Goal: Information Seeking & Learning: Learn about a topic

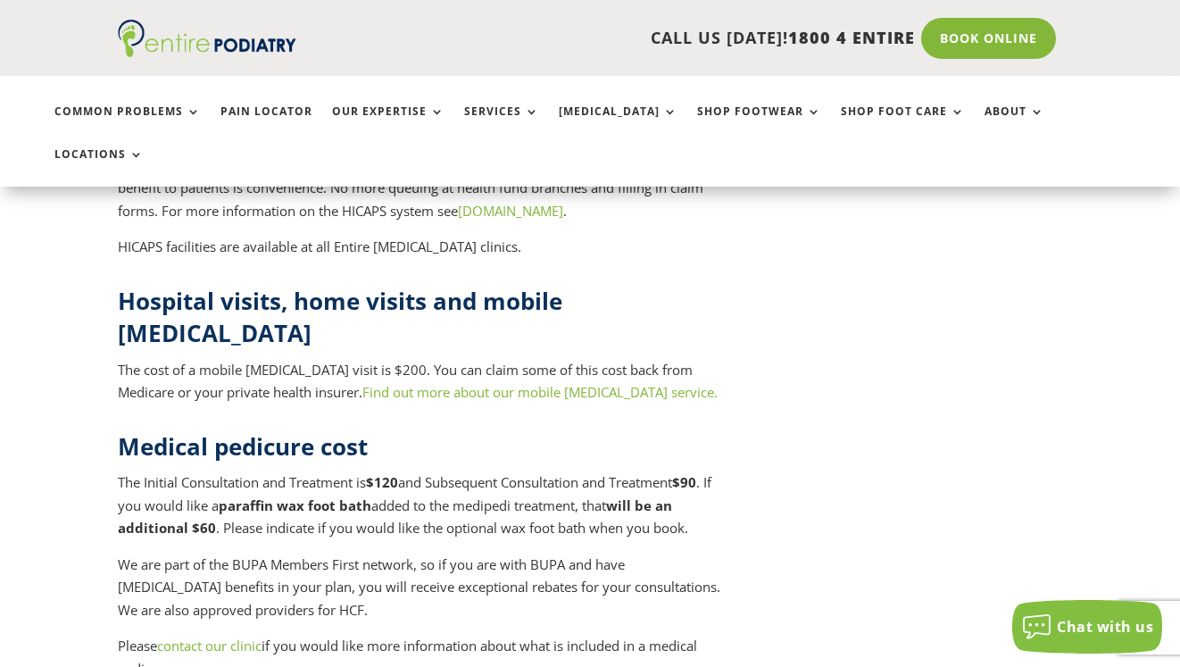
scroll to position [7534, 0]
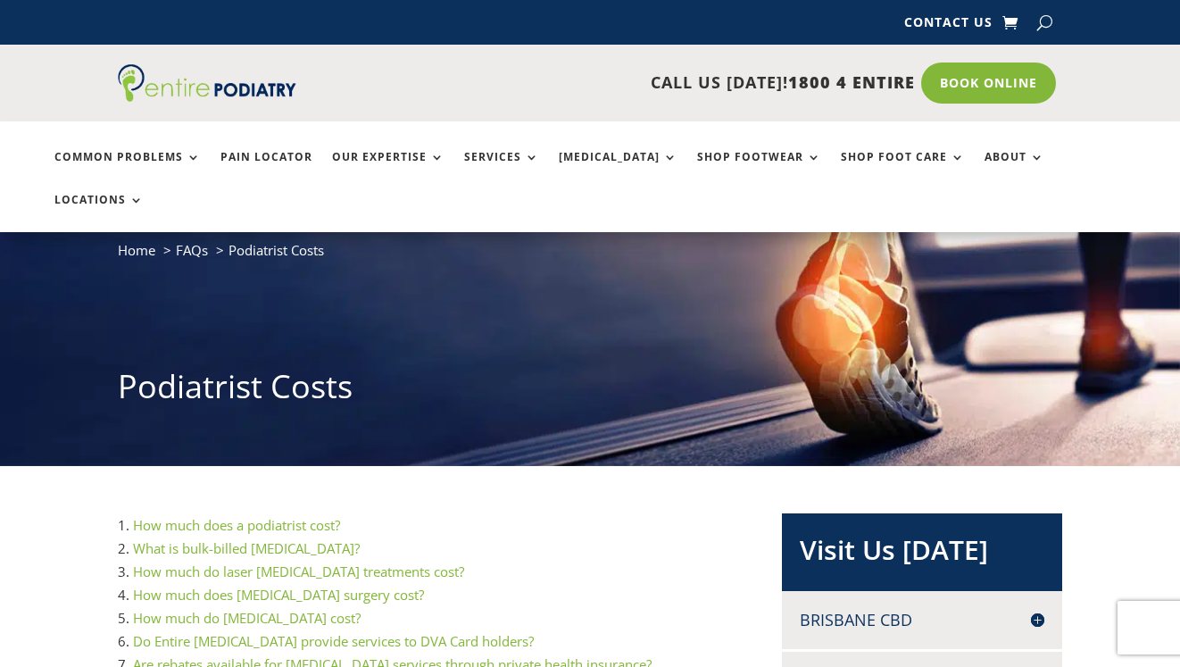
click at [972, 37] on div "Contact Us Contact Us" at bounding box center [590, 22] width 944 height 45
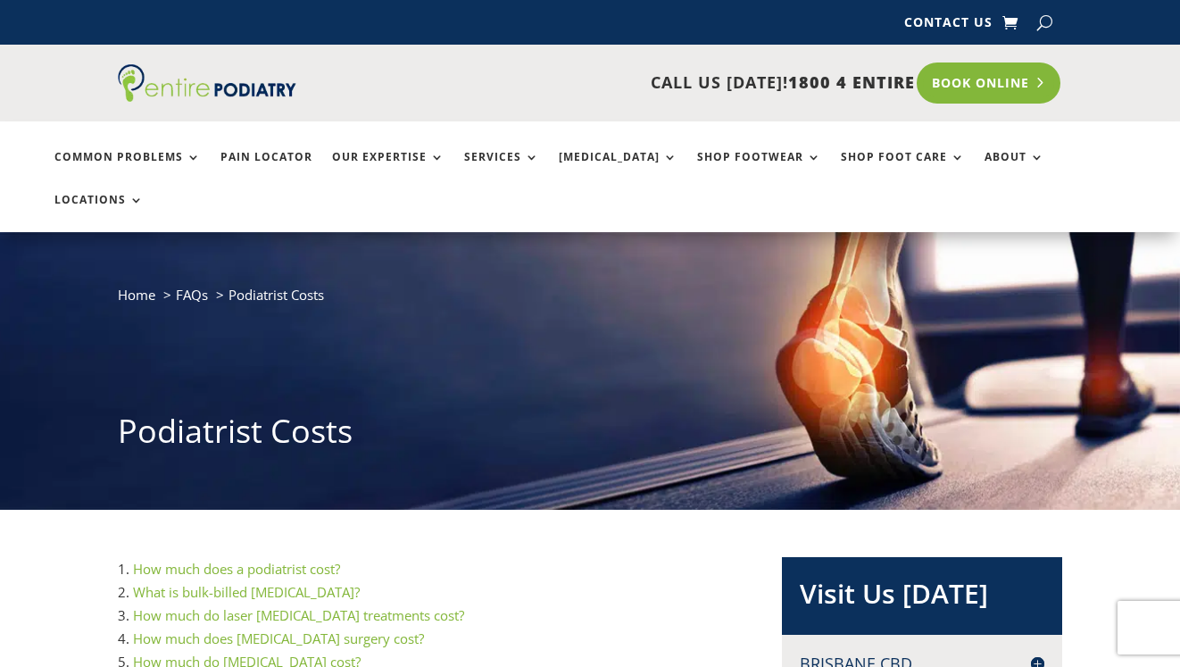
click at [985, 84] on link "Book Online" at bounding box center [989, 82] width 144 height 41
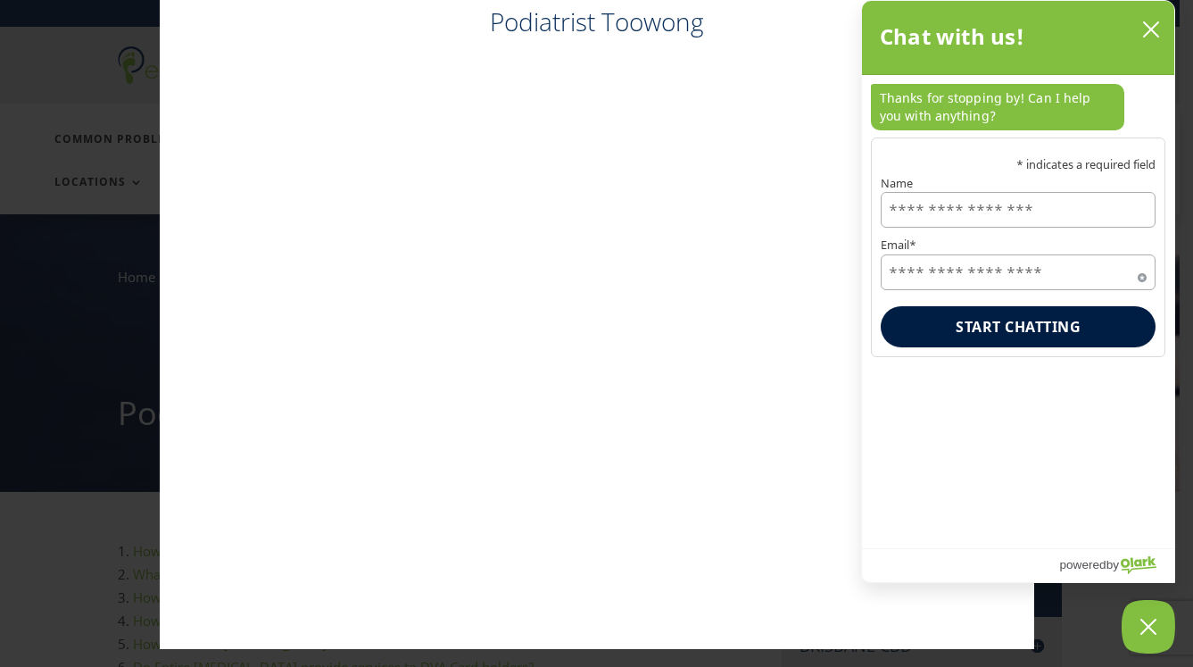
scroll to position [1, 0]
click at [1156, 25] on icon "close chatbox" at bounding box center [1151, 29] width 14 height 14
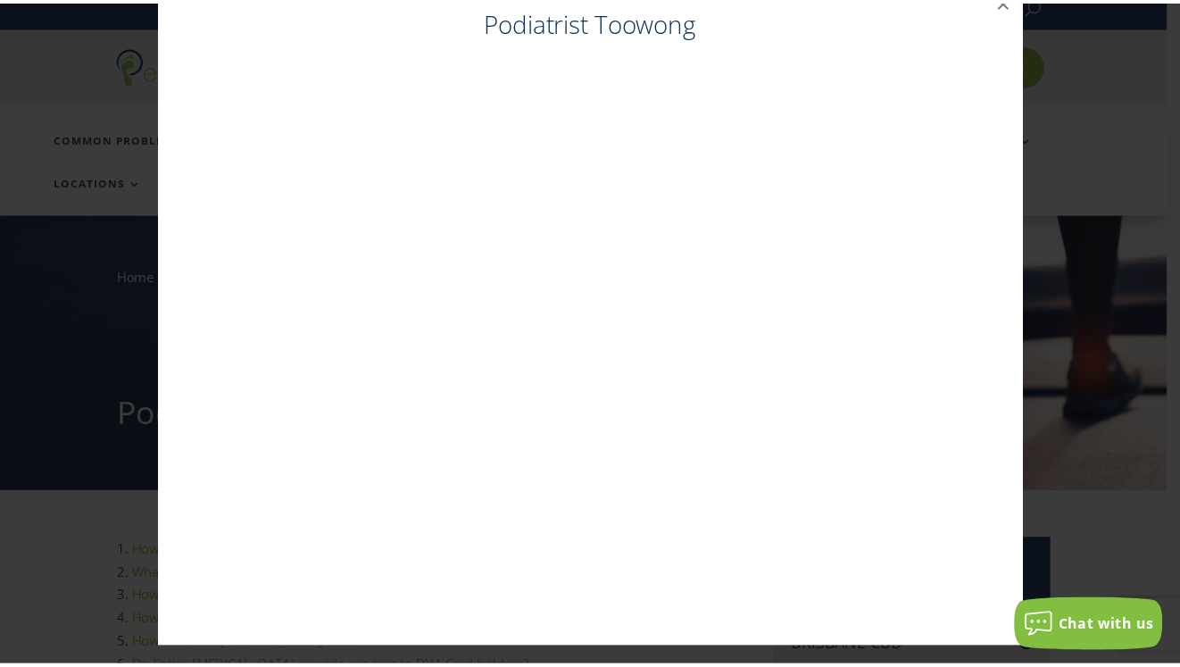
scroll to position [0, 0]
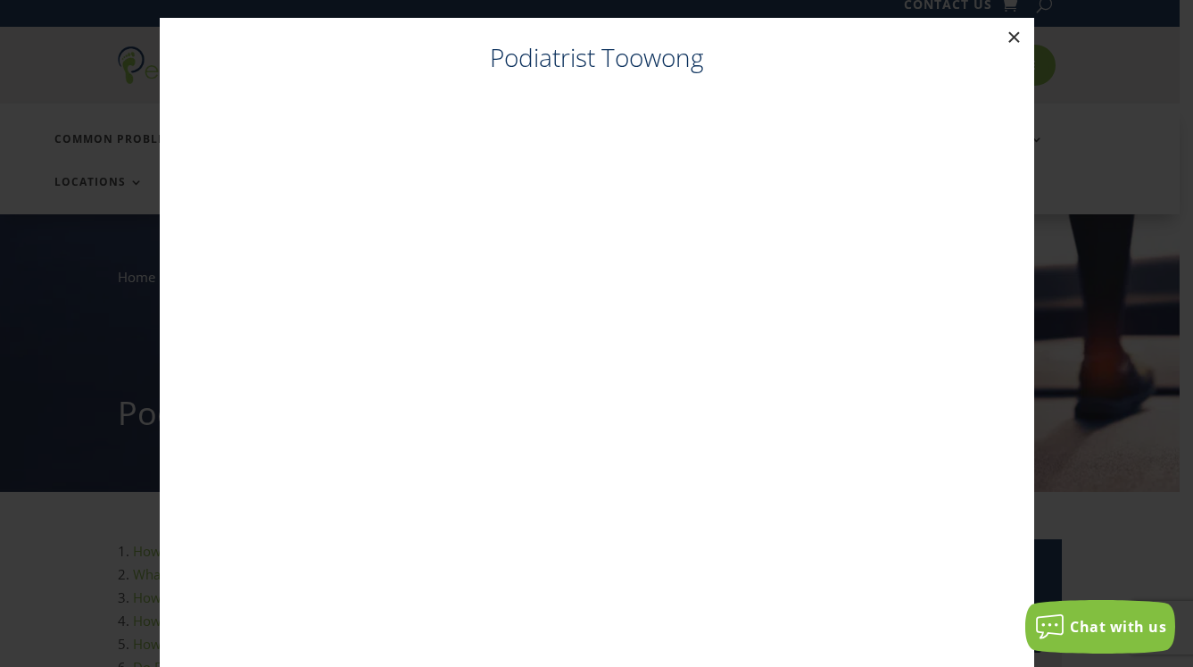
click at [1006, 32] on button "×" at bounding box center [1014, 37] width 39 height 39
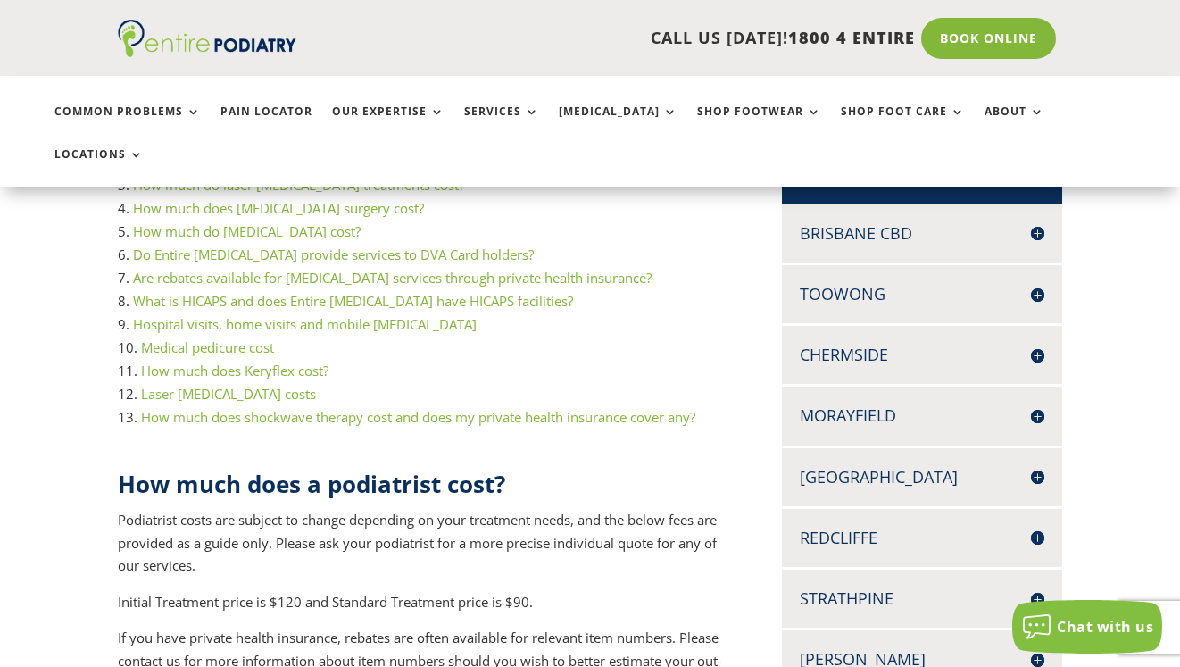
scroll to position [578, 0]
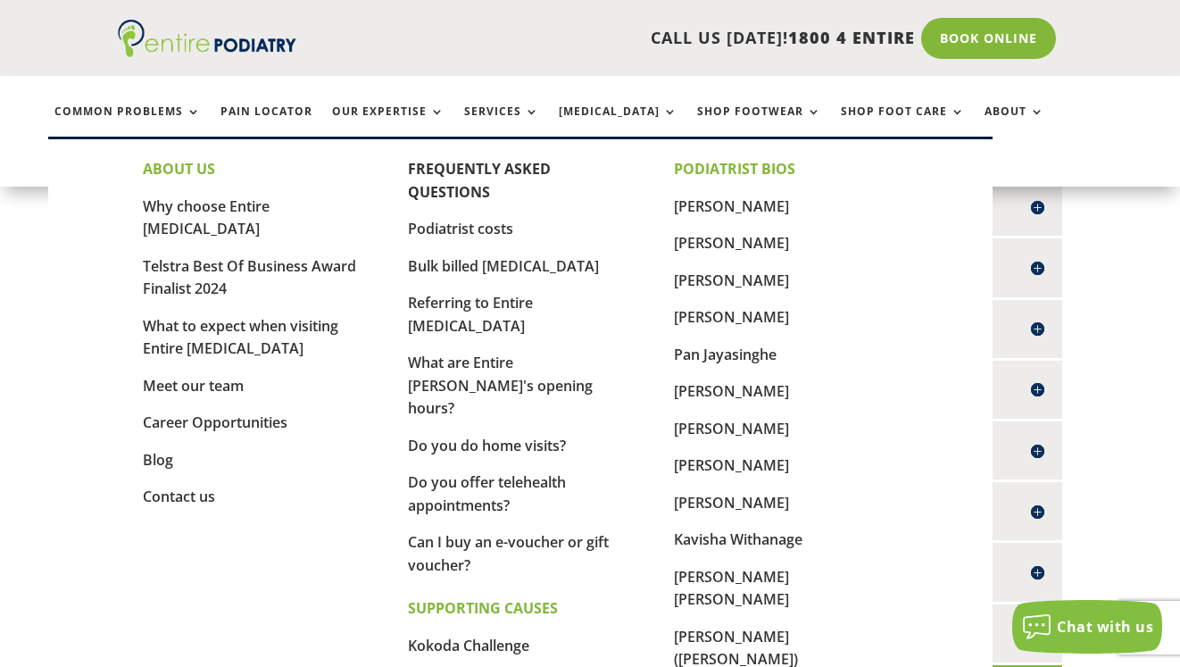
click at [984, 137] on link "About" at bounding box center [1014, 124] width 60 height 38
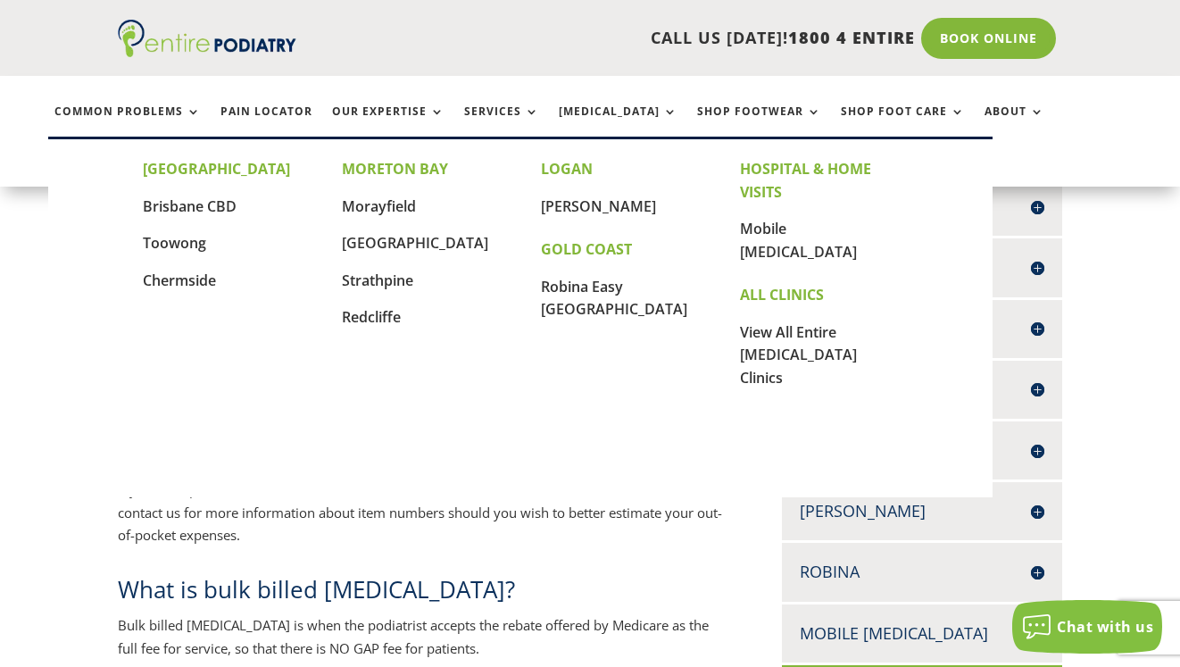
click at [144, 148] on link "Locations" at bounding box center [98, 167] width 89 height 38
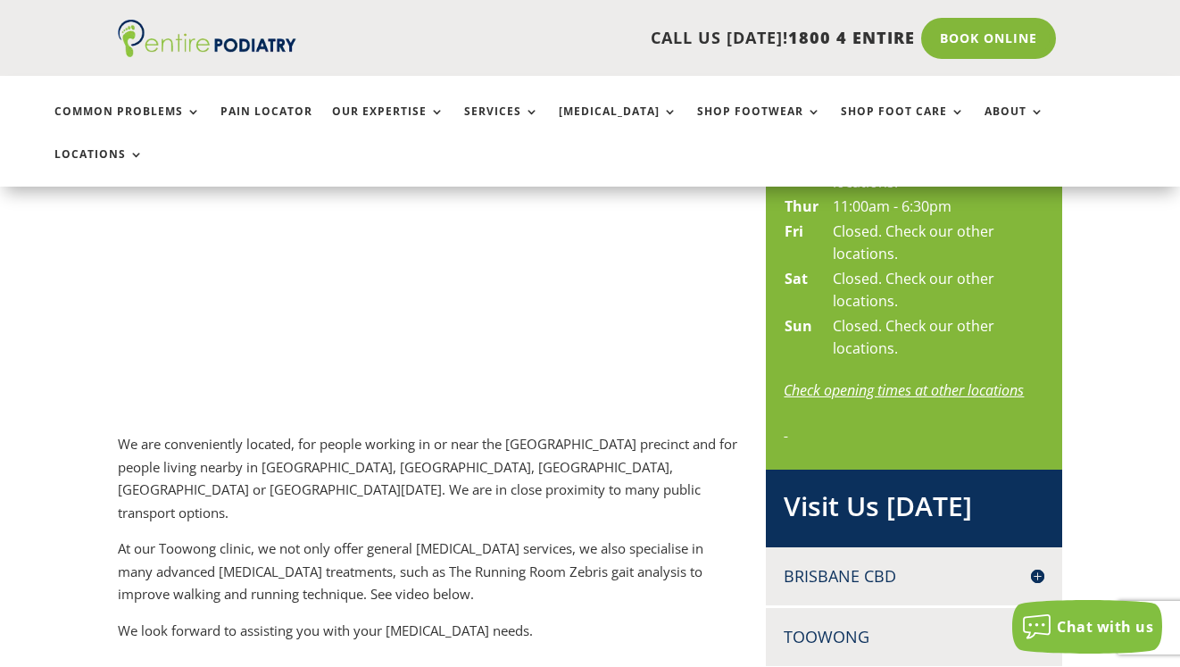
scroll to position [376, 0]
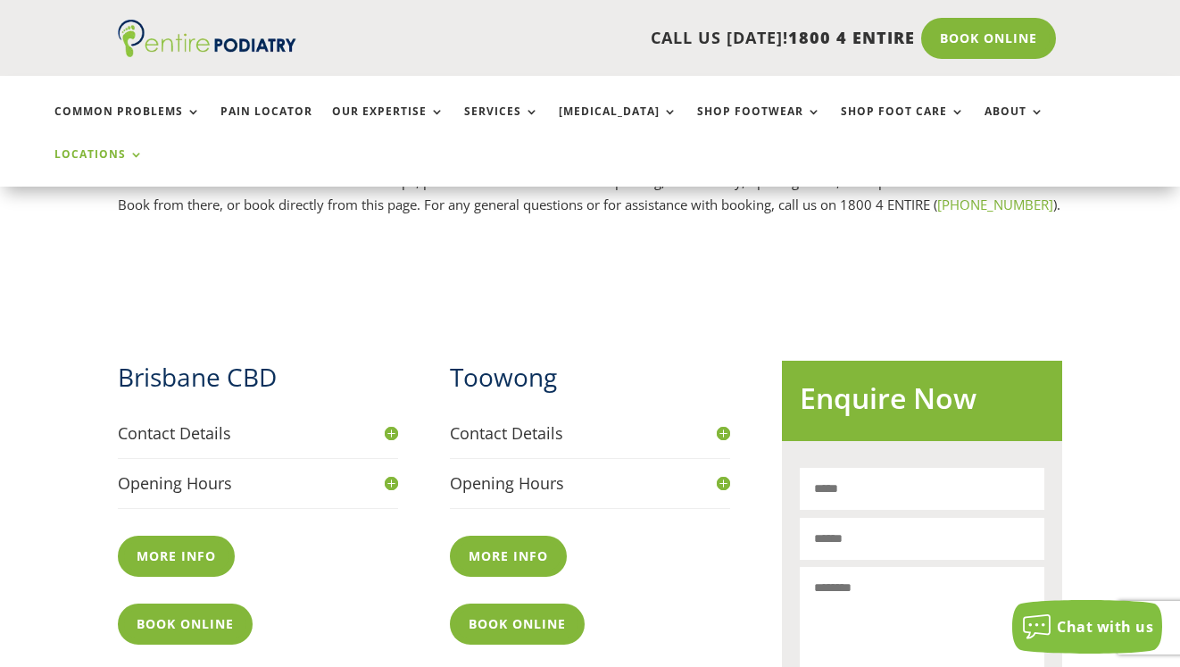
scroll to position [1, 0]
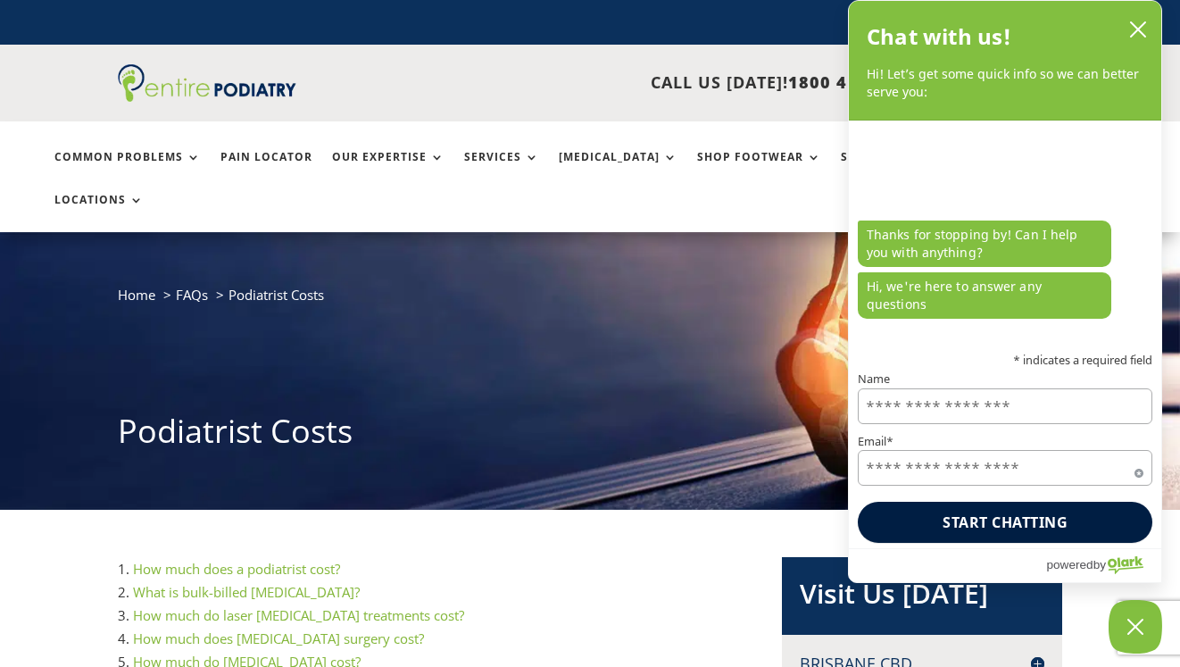
scroll to position [1, 0]
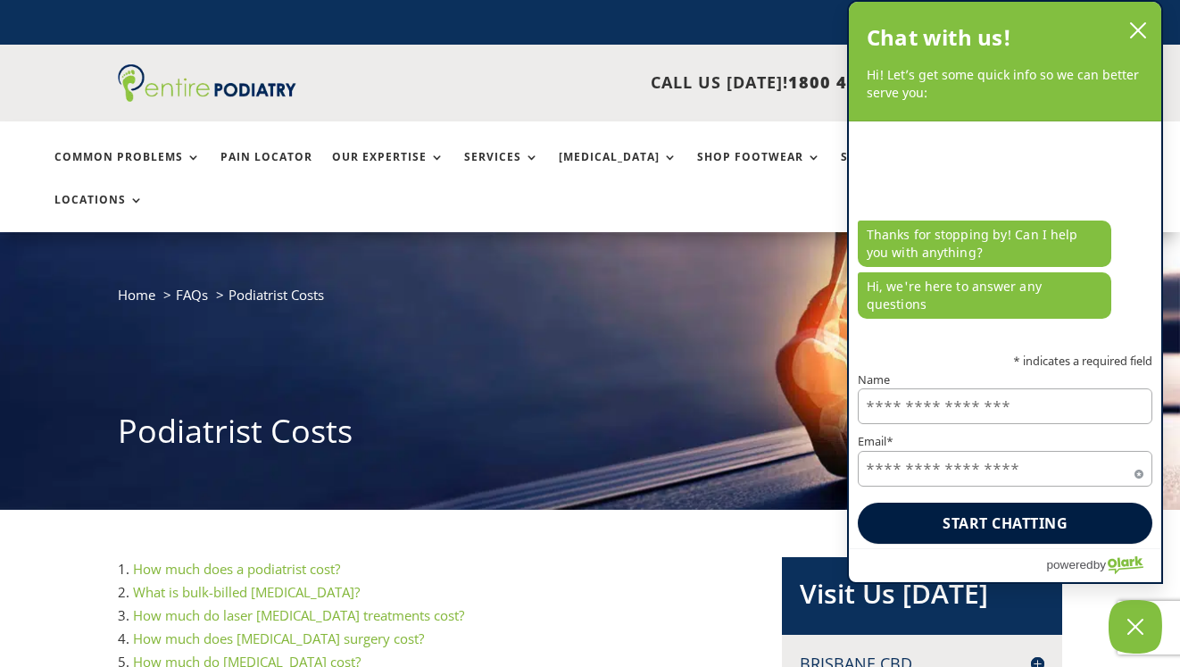
click at [1135, 28] on icon "close chatbox" at bounding box center [1138, 30] width 14 height 14
